Goal: Use online tool/utility: Utilize a website feature to perform a specific function

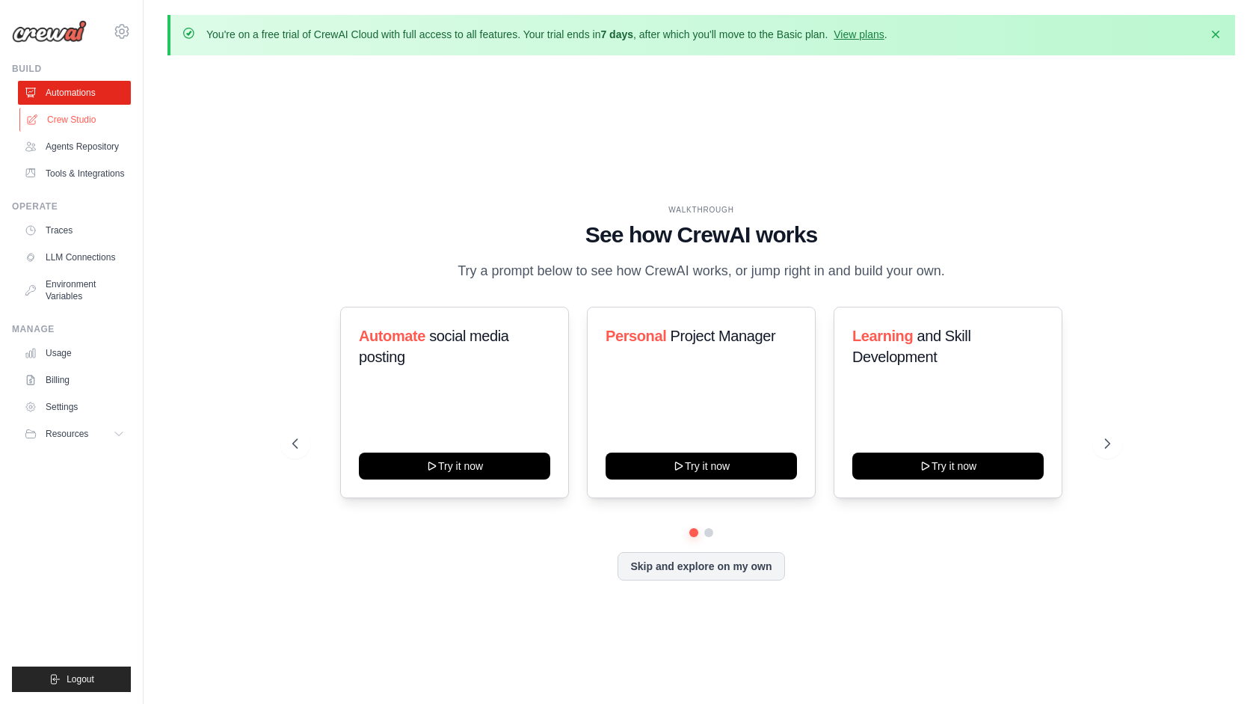
click at [55, 117] on link "Crew Studio" at bounding box center [75, 120] width 113 height 24
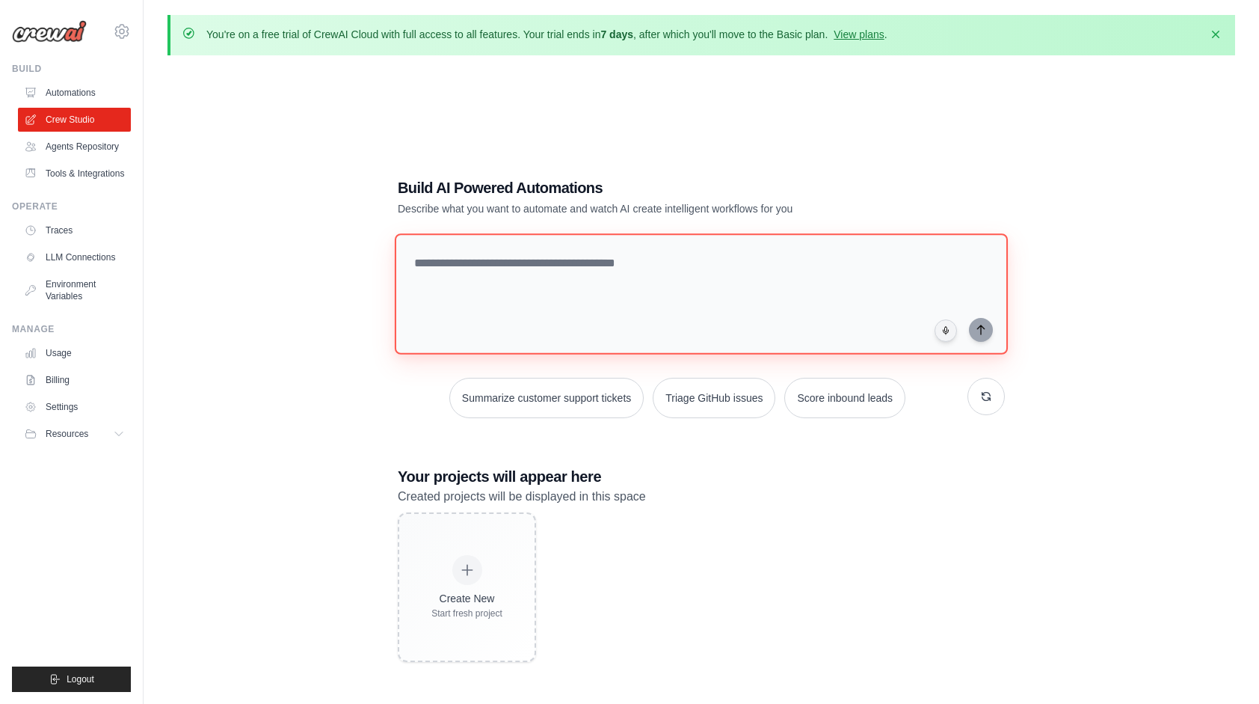
click at [461, 267] on textarea at bounding box center [701, 293] width 613 height 121
